Goal: Task Accomplishment & Management: Manage account settings

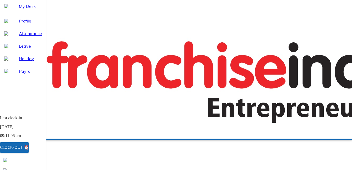
select select "8"
type input "[DATE]"
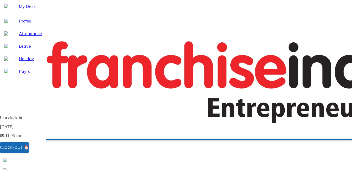
type input "6"
type input "8"
type input "2025"
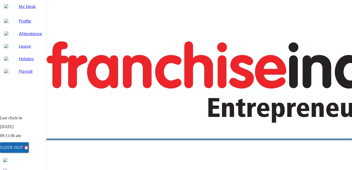
type textarea "x"
type textarea "H"
type textarea "x"
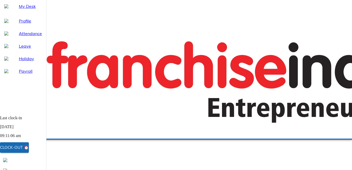
type textarea "Ha"
type textarea "x"
type textarea "Had"
type textarea "x"
type textarea "Had"
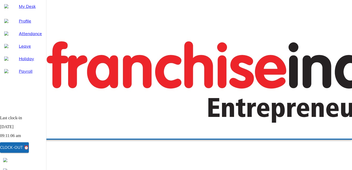
type textarea "x"
type textarea "Had s"
type textarea "x"
type textarea "Had so"
type textarea "x"
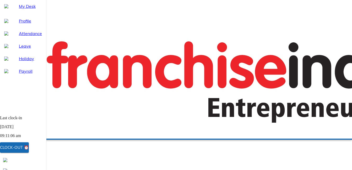
type textarea "Had som"
type textarea "x"
type textarea "Had some"
type textarea "x"
type textarea "Had some"
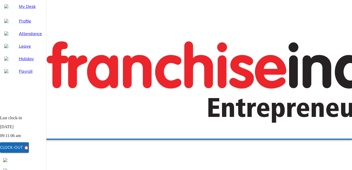
type textarea "x"
type textarea "Had some i"
type textarea "x"
type textarea "Had some is"
type textarea "x"
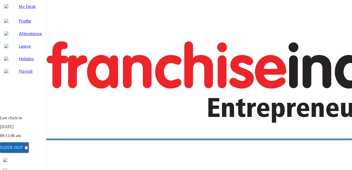
type textarea "Had some iss"
type textarea "x"
type textarea "Had some issu"
type textarea "x"
type textarea "Had some issue"
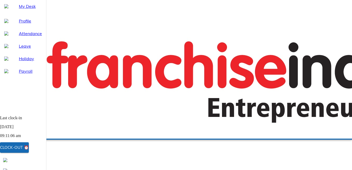
type textarea "x"
type textarea "Had some issue"
type textarea "x"
type textarea "Had some issue w"
type textarea "x"
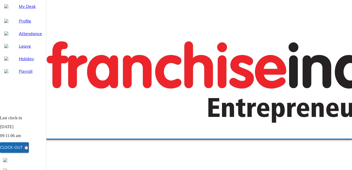
type textarea "Had some issue wi"
type textarea "x"
type textarea "Had some issue wit"
type textarea "x"
type textarea "Had some issue with"
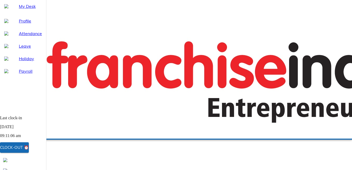
type textarea "x"
type textarea "Had some issue with"
type textarea "x"
type textarea "Had some issue with S"
type textarea "x"
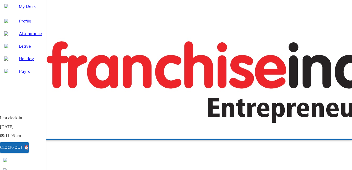
type textarea "Had some issue with SU"
type textarea "x"
type textarea "Had some issue with SUM"
type textarea "x"
type textarea "Had some issue with SUM"
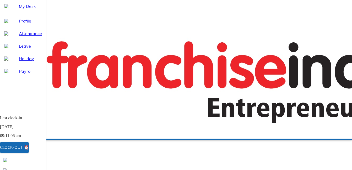
type textarea "x"
type textarea "Had some issue with SUM H"
type textarea "x"
type textarea "Had some issue with SUM Hr"
type textarea "x"
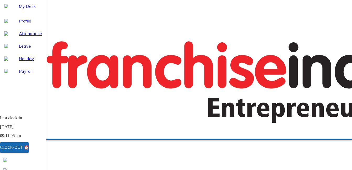
type textarea "Had some issue with SUM H"
type textarea "x"
type textarea "Had some issue with SUM HR"
type textarea "x"
type textarea "Had some issue with SUM HR,"
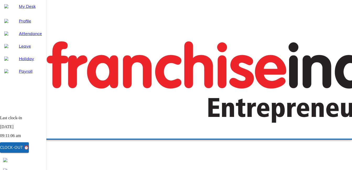
type textarea "x"
type textarea "Had some issue with SUM HR,"
type textarea "x"
type textarea "Had some issue with SUM HR, I"
type textarea "x"
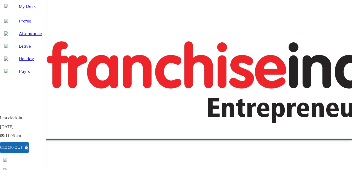
type textarea "Had some issue with SUM HR, IT"
type textarea "x"
type textarea "Had some issue with SUM HR, ITS"
type textarea "x"
type textarea "Had some issue with SUM HR, ITS"
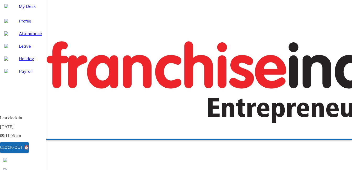
type textarea "x"
type textarea "Had some issue with SUM HR, ITS S"
type textarea "x"
type textarea "Had some issue with SUM HR, ITS SH"
type textarea "x"
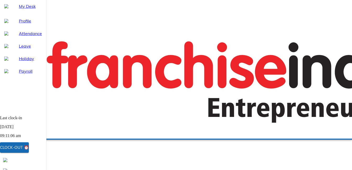
type textarea "Had some issue with SUM HR, ITS SHO"
type textarea "x"
type textarea "Had some issue with SUM HR, ITS SHOW"
type textarea "x"
type textarea "Had some issue with SUM HR, ITS SHOWI"
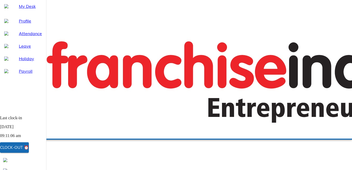
type textarea "x"
type textarea "Had some issue with SUM HR, ITS SHOWIN"
type textarea "x"
type textarea "Had some issue with SUM HR, ITS SHOWING"
type textarea "x"
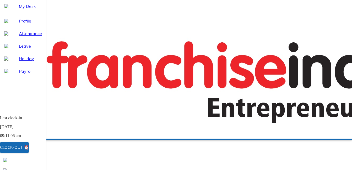
type textarea "Had some issue with SUM HR, ITS SHOWING"
type textarea "x"
type textarea "Had some issue with SUM HR, ITS SHOWING A"
type textarea "x"
type textarea "Had some issue with SUM HR, ITS SHOWING AS"
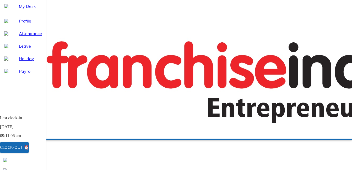
type textarea "x"
type textarea "Had some issue with SUM HR, ITS SHOWING AS"
type textarea "x"
type textarea "Had some issue with SUM HR, ITS SHOWING AS A"
type textarea "x"
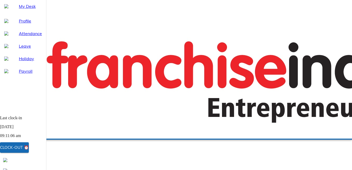
type textarea "Had some issue with SUM HR, ITS SHOWING AS AB"
type textarea "x"
type textarea "Had some issue with SUM HR, ITS SHOWING AS ABS"
type textarea "x"
type textarea "Had some issue with SUM HR, ITS SHOWING AS ABSE"
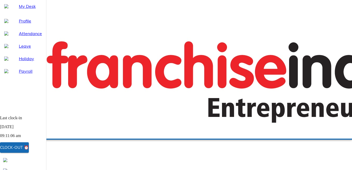
type textarea "x"
type textarea "Had some issue with SUM HR, ITS SHOWING AS ABSEN"
type textarea "x"
type textarea "Had some issue with SUM HR, ITS SHOWING AS ABSENT"
type textarea "x"
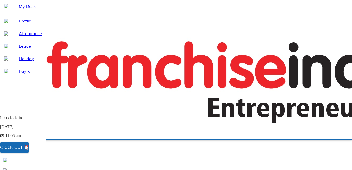
type textarea "Had some issue with SUM HR, 's showing AS ABSENT"
type textarea "x"
type textarea "Had some issue with SUM HR, 's showing ASABSENT"
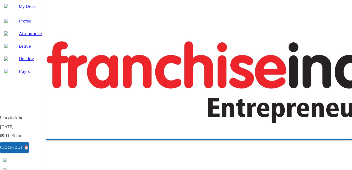
type textarea "x"
type textarea "Had some issue with SUM HR, 's showing AABSENT"
type textarea "x"
type textarea "Had some issue with SUM HR, 's showing ABSENT"
type textarea "x"
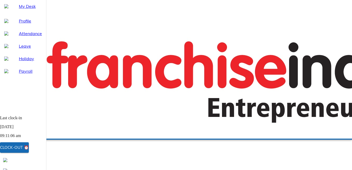
type textarea "Had some issue with SUM HR, 's showingABSENT"
type textarea "x"
type textarea "Had some issue with SUM HR, 's showinABSENT"
type textarea "x"
type textarea "Had some issue with SUM HR, 's showiABSENT"
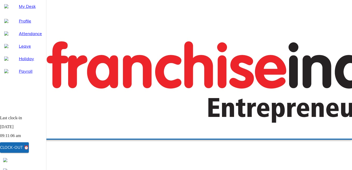
type textarea "x"
type textarea "Had some issue with SUM HR, 's showABSENT"
type textarea "x"
type textarea "Had some issue with SUM HR, 's shoABSENT"
type textarea "x"
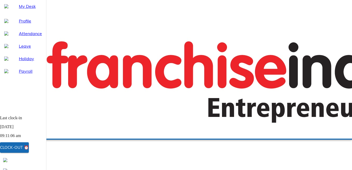
type textarea "Had some issue with SUM HR, 's shABSENT"
type textarea "x"
type textarea "Had some issue with SUM HR, 's sABSENT"
type textarea "x"
type textarea "Had some issue with SUM HR, 's sABSEN"
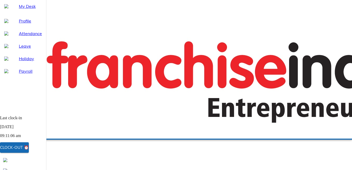
type textarea "x"
type textarea "Had some issue with SUM HR, 's sABSE"
type textarea "x"
type textarea "Had some issue with SUM HR, 's sABS"
type textarea "x"
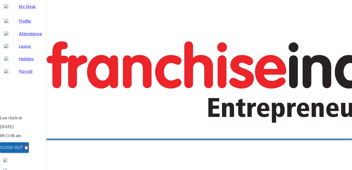
type textarea "Had some issue with SUM HR, 's sAB"
type textarea "x"
type textarea "Had some issue with SUM HR, 's sA"
type textarea "x"
type textarea "Had some issue with SUM HR, 's s"
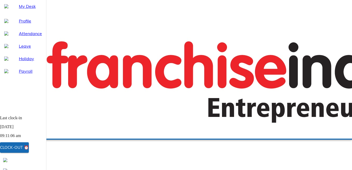
type textarea "x"
type textarea "Had some issue with SUM HR, 's"
type textarea "x"
type textarea "Had some issue with SUM HR, 's"
type textarea "x"
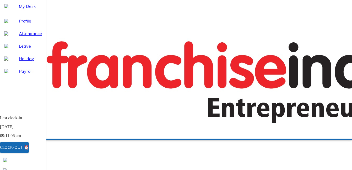
type textarea "Had some issue with SUM HR, '"
type textarea "x"
type textarea "Had some issue with SUM HR,"
type textarea "x"
type textarea "Had some issue with SUM HR, I"
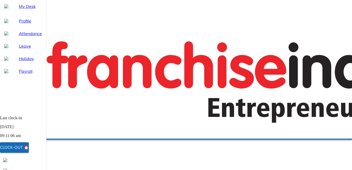
type textarea "x"
type textarea "Had some issue with SUM HR, IT"
type textarea "x"
type textarea "Had some issue with SUM HR, ITS"
type textarea "x"
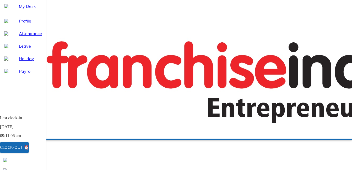
type textarea "Had some issue with SUM HR, IT"
type textarea "x"
type textarea "Had some issue with SUM HR, I"
type textarea "x"
type textarea "Had some issue with SUM HR,"
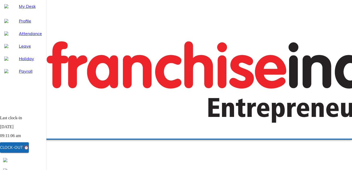
type textarea "x"
type textarea "Had some issue with SUM HR, i"
type textarea "x"
type textarea "Had some issue with SUM HR, it"
type textarea "x"
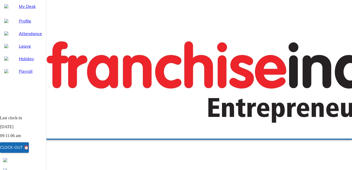
type textarea "Had some issue with SUM HR, its"
type textarea "x"
type textarea "Had some issue with SUM HR, its"
type textarea "x"
type textarea "Had some issue with SUM HR, its s"
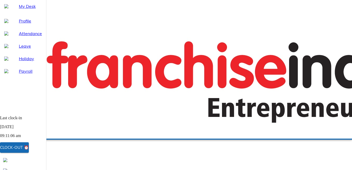
type textarea "x"
type textarea "Had some issue with SUM HR, its sh"
type textarea "x"
type textarea "Had some issue with SUM HR, its sho"
type textarea "x"
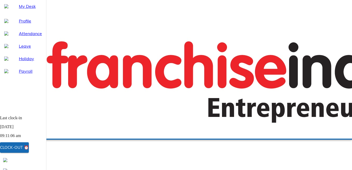
type textarea "Had some issue with SUM HR, its show"
type textarea "x"
type textarea "Had some issue with SUM HR, its showi"
type textarea "x"
type textarea "Had some issue with SUM HR, its showin"
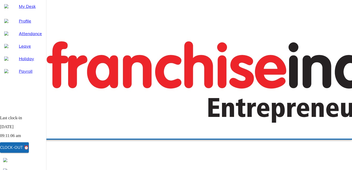
type textarea "x"
type textarea "Had some issue with SUM HR, its showing"
type textarea "x"
type textarea "Had some issue with SUM HR, its showing"
type textarea "x"
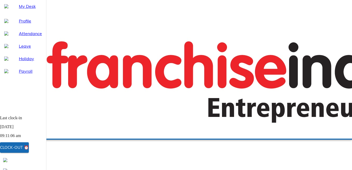
type textarea "Had some issue with SUM HR, its showing a"
type textarea "x"
type textarea "Had some issue with SUM HR, its showing ab"
type textarea "x"
type textarea "Had some issue with SUM HR, its showing abs"
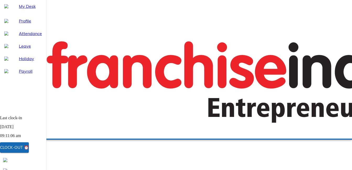
type textarea "x"
type textarea "Had some issue with SUM HR, its showing abse"
type textarea "x"
type textarea "Had some issue with SUM HR, its showing absen"
type textarea "x"
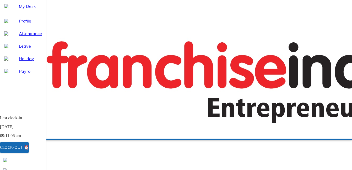
type textarea "Had some issue with SUM HR, its showing absent"
type textarea "x"
type textarea "Had some issue with SUM HR, its showing absent."
type textarea "x"
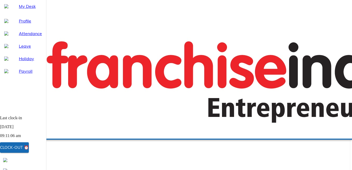
click at [34, 137] on span "Send request" at bounding box center [19, 140] width 27 height 7
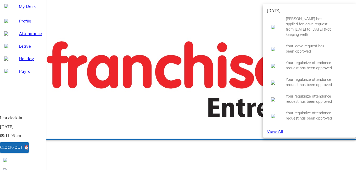
click at [242, 18] on div at bounding box center [178, 85] width 356 height 170
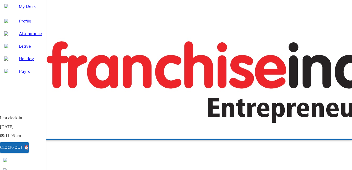
scroll to position [26, 0]
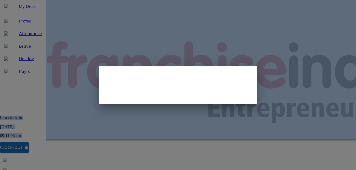
click at [123, 121] on div "6 %" at bounding box center [178, 85] width 356 height 170
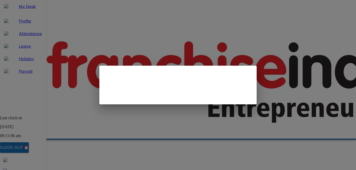
click at [118, 82] on div "0 %" at bounding box center [177, 85] width 157 height 39
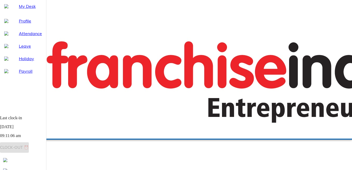
checkbox input "true"
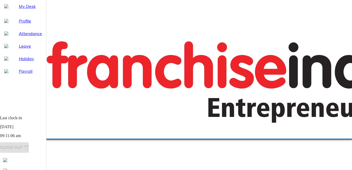
checkbox input "true"
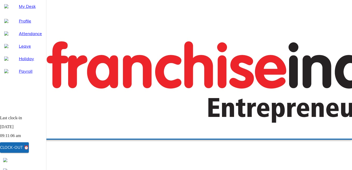
checkbox input "true"
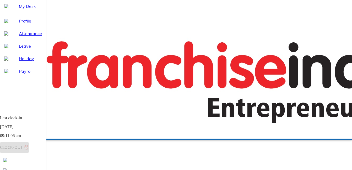
checkbox input "false"
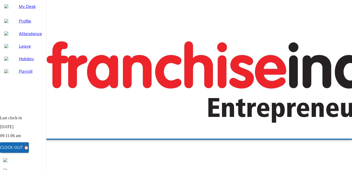
checkbox input "true"
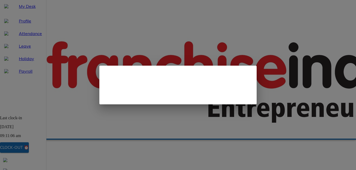
click at [112, 85] on div "1 %" at bounding box center [177, 85] width 157 height 39
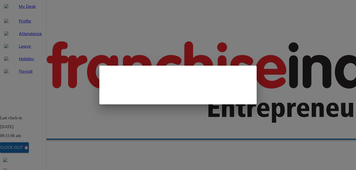
click at [111, 92] on div "0 %" at bounding box center [177, 85] width 157 height 39
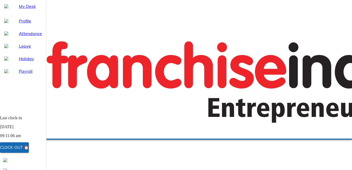
checkbox input "true"
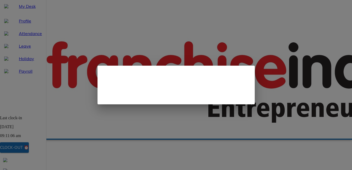
scroll to position [7, 0]
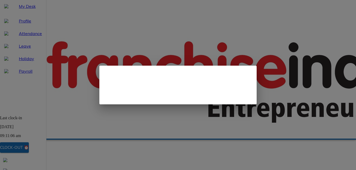
click at [117, 112] on div "0 %" at bounding box center [178, 85] width 356 height 170
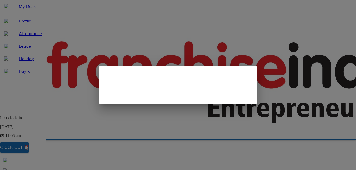
click at [105, 79] on div "1 %" at bounding box center [177, 85] width 157 height 39
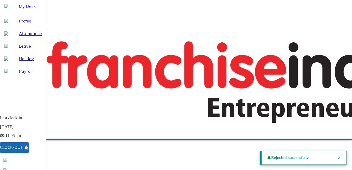
scroll to position [8, 0]
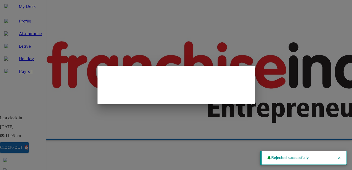
scroll to position [7, 0]
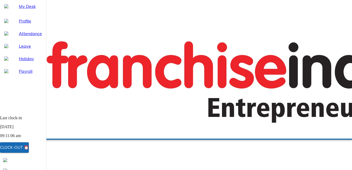
checkbox input "true"
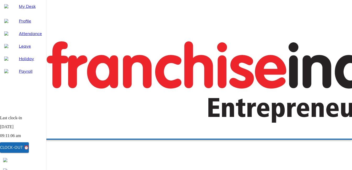
click at [27, 40] on div "Attendance" at bounding box center [23, 33] width 46 height 13
select select "8"
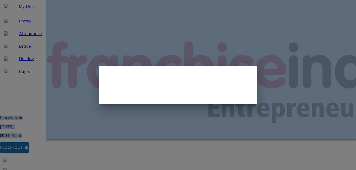
click at [95, 78] on div "17 %" at bounding box center [178, 85] width 356 height 170
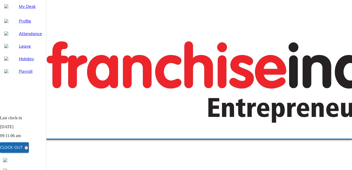
checkbox input "true"
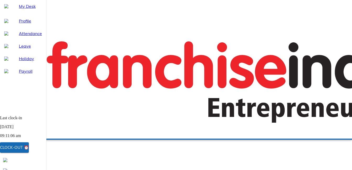
checkbox input "true"
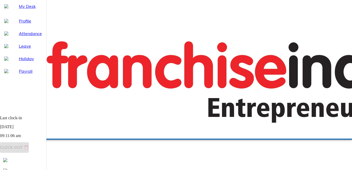
checkbox input "true"
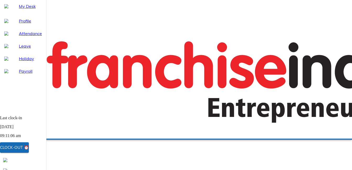
checkbox input "true"
